Goal: Check status: Check status

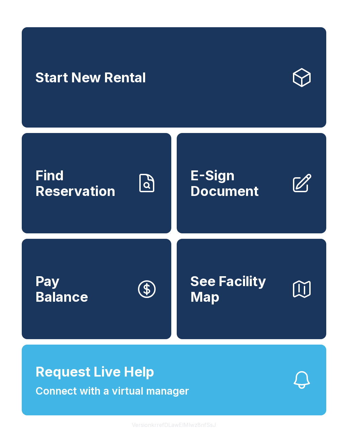
click at [56, 199] on span "Find Reservation" at bounding box center [82, 183] width 95 height 31
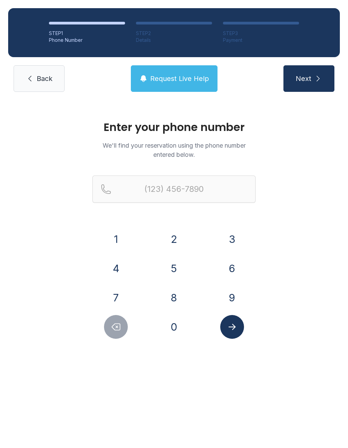
click at [114, 271] on button "4" at bounding box center [116, 268] width 24 height 24
click at [119, 305] on button "7" at bounding box center [116, 298] width 24 height 24
click at [239, 292] on button "9" at bounding box center [232, 298] width 24 height 24
click at [238, 291] on button "9" at bounding box center [232, 298] width 24 height 24
click at [235, 260] on button "6" at bounding box center [232, 268] width 24 height 24
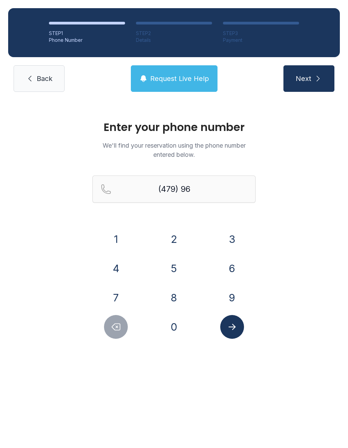
click at [172, 295] on button "8" at bounding box center [174, 298] width 24 height 24
click at [178, 237] on button "2" at bounding box center [174, 239] width 24 height 24
click at [170, 269] on button "5" at bounding box center [174, 268] width 24 height 24
click at [118, 321] on button "Delete number" at bounding box center [116, 327] width 24 height 24
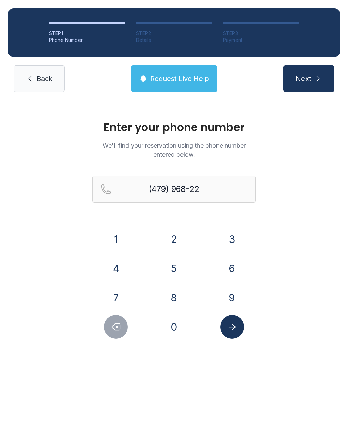
click at [118, 321] on button "Delete number" at bounding box center [116, 327] width 24 height 24
click at [113, 323] on icon "Delete number" at bounding box center [116, 327] width 10 height 10
click at [112, 323] on icon "Delete number" at bounding box center [116, 327] width 10 height 10
click at [118, 330] on icon "Delete number" at bounding box center [116, 327] width 10 height 10
click at [118, 329] on icon "Delete number" at bounding box center [116, 327] width 10 height 10
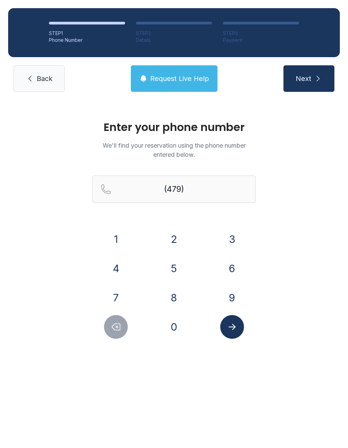
click at [175, 292] on button "8" at bounding box center [174, 298] width 24 height 24
click at [172, 268] on button "5" at bounding box center [174, 268] width 24 height 24
click at [119, 298] on button "7" at bounding box center [116, 298] width 24 height 24
click at [235, 266] on button "6" at bounding box center [232, 268] width 24 height 24
click at [235, 265] on button "6" at bounding box center [232, 268] width 24 height 24
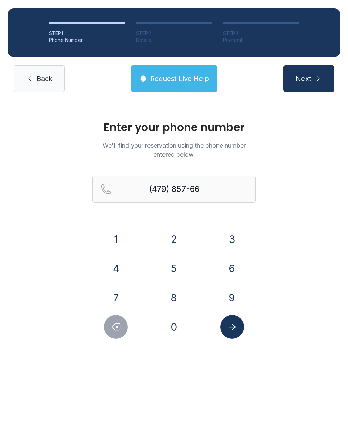
click at [115, 291] on button "7" at bounding box center [116, 298] width 24 height 24
click at [163, 295] on button "8" at bounding box center [174, 298] width 24 height 24
type input "[PHONE_NUMBER]"
click at [313, 78] on button "Next" at bounding box center [309, 78] width 51 height 27
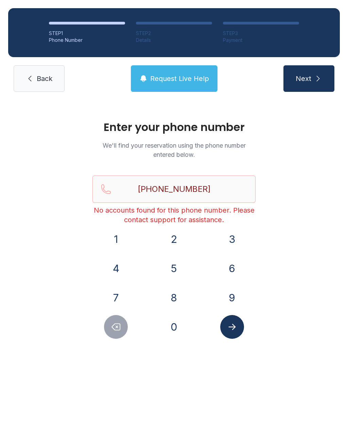
click at [44, 87] on link "Back" at bounding box center [39, 78] width 51 height 27
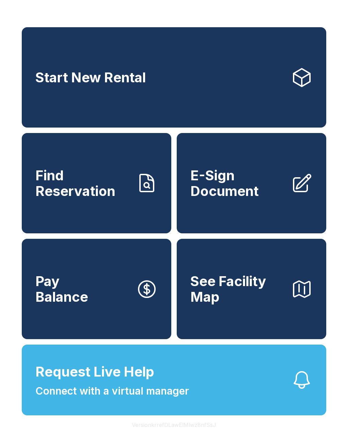
click at [126, 382] on span "Request Live Help" at bounding box center [94, 371] width 119 height 20
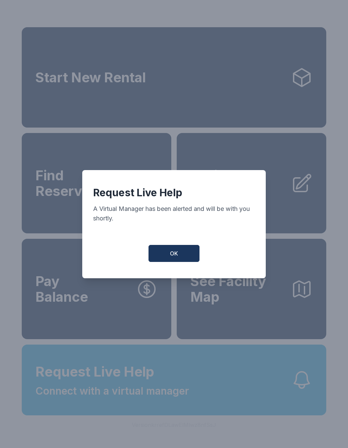
click at [184, 258] on button "OK" at bounding box center [174, 253] width 51 height 17
